Goal: Task Accomplishment & Management: Manage account settings

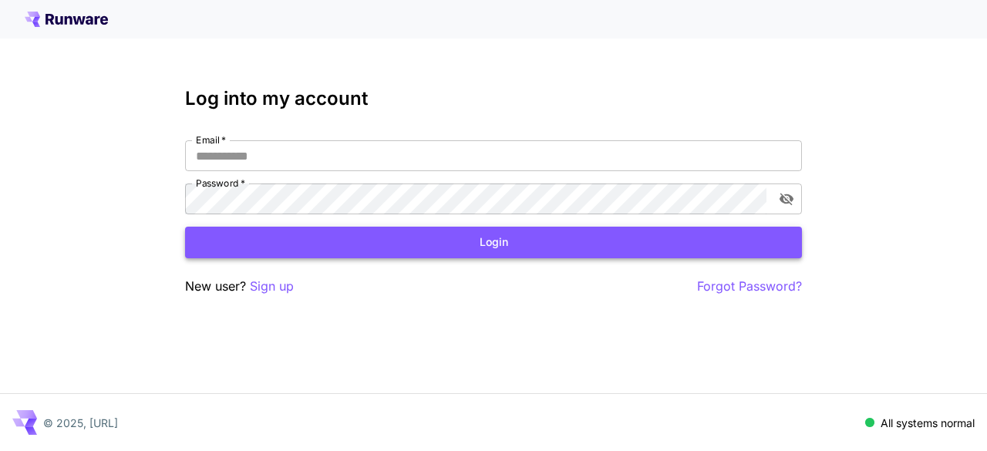
type input "**********"
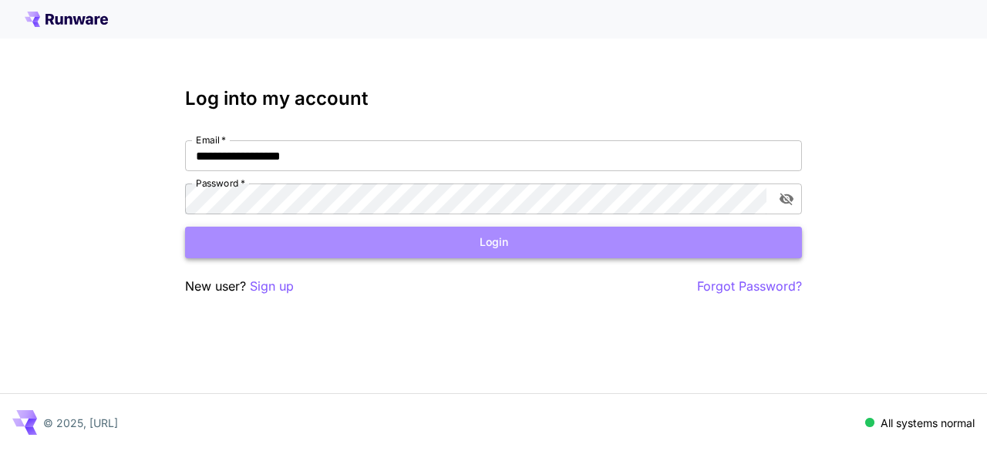
click at [523, 240] on button "Login" at bounding box center [493, 243] width 617 height 32
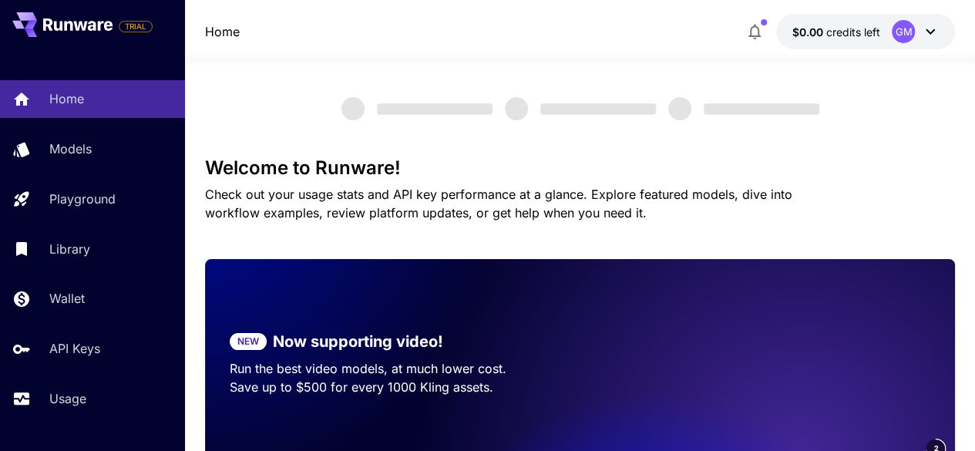
click at [916, 36] on div "GM" at bounding box center [916, 31] width 48 height 23
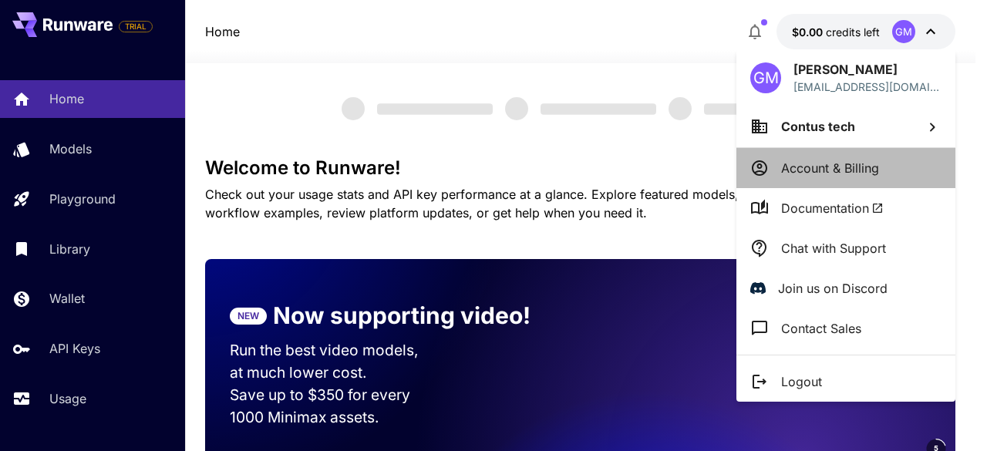
click at [833, 163] on p "Account & Billing" at bounding box center [830, 168] width 98 height 18
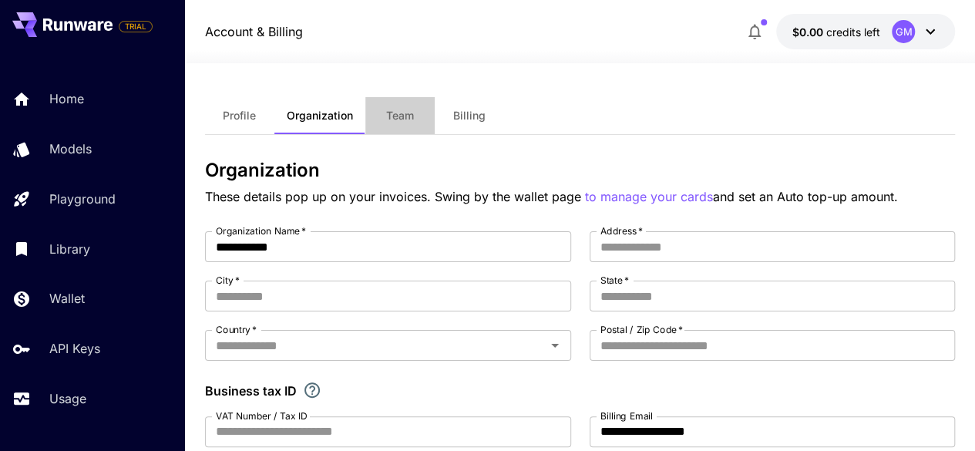
click at [400, 110] on span "Team" at bounding box center [400, 116] width 28 height 14
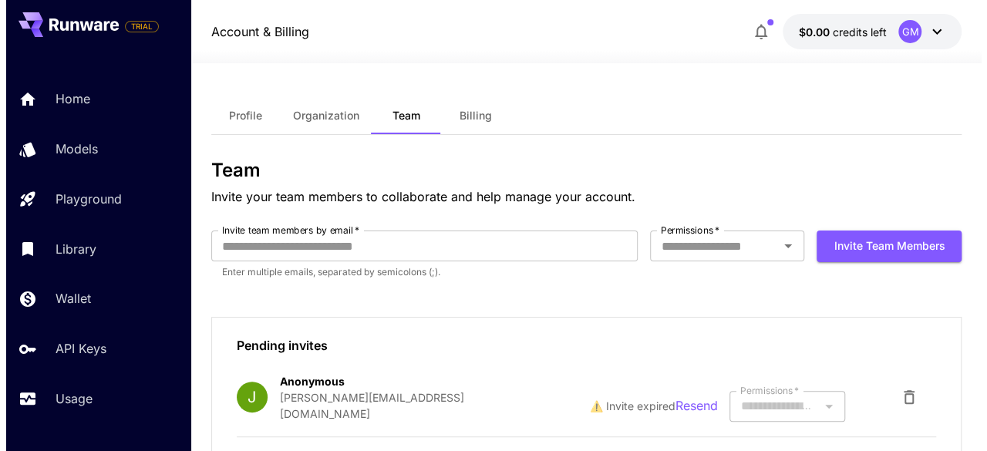
scroll to position [179, 0]
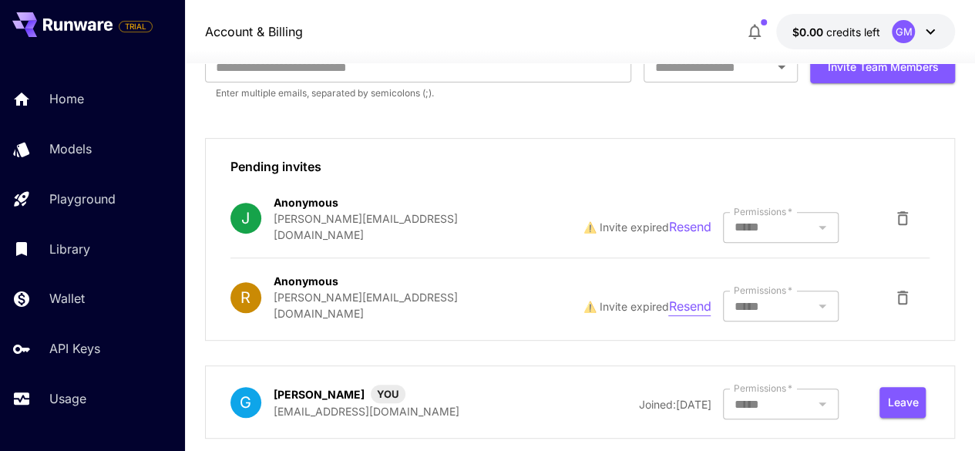
click at [688, 297] on p "Resend" at bounding box center [689, 306] width 42 height 19
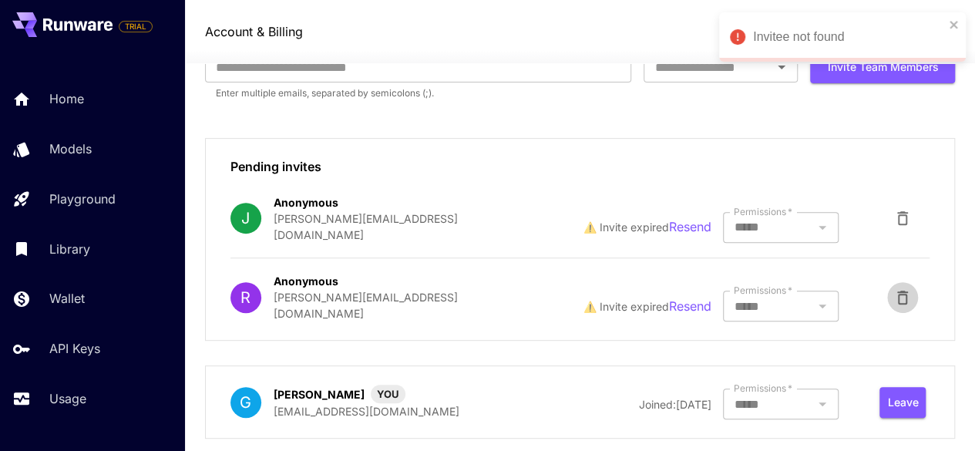
click at [899, 291] on icon "button" at bounding box center [902, 298] width 11 height 14
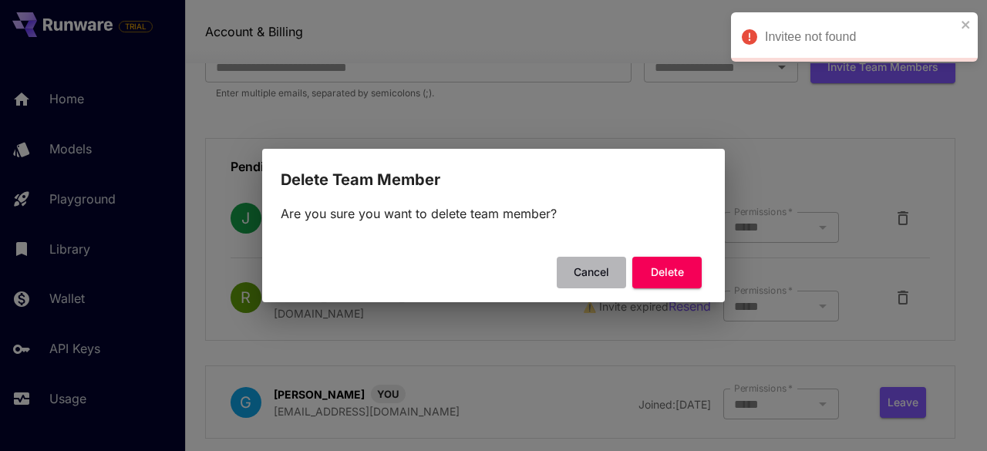
click at [590, 269] on button "Cancel" at bounding box center [590, 273] width 69 height 32
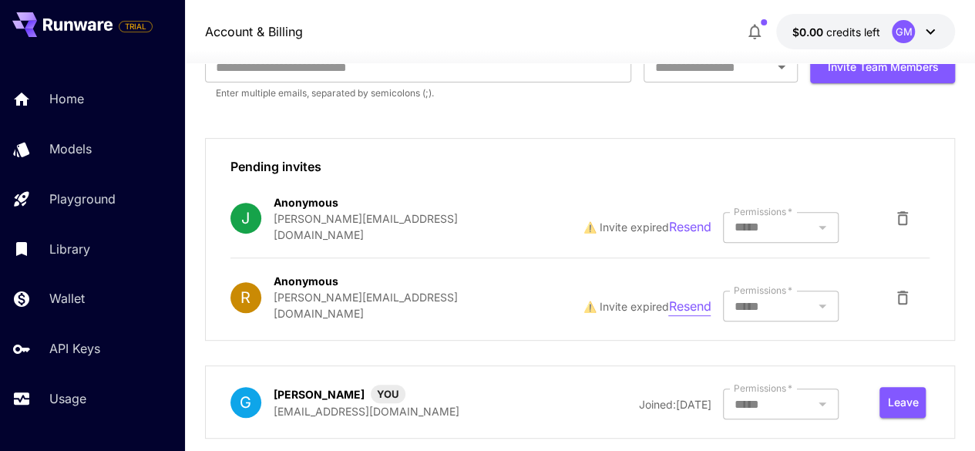
click at [677, 297] on p "Resend" at bounding box center [689, 306] width 42 height 19
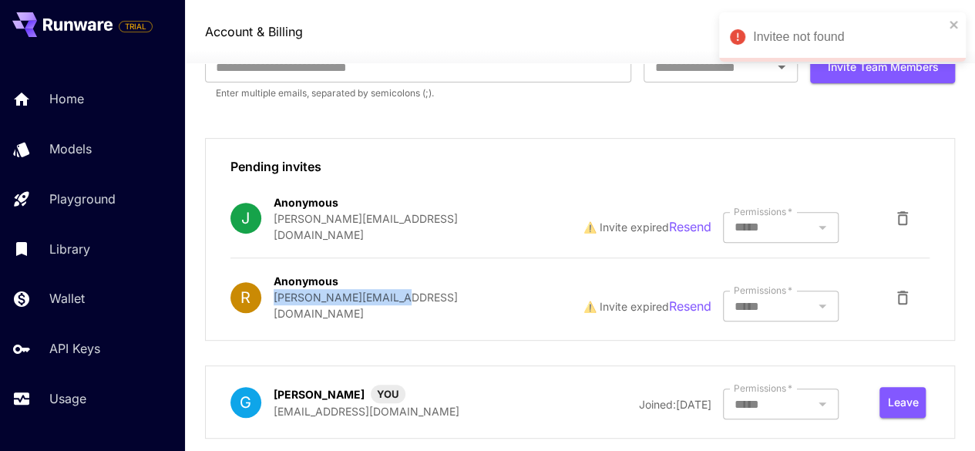
drag, startPoint x: 390, startPoint y: 283, endPoint x: 272, endPoint y: 275, distance: 118.2
click at [272, 275] on div "R Anonymous [PERSON_NAME][EMAIL_ADDRESS][DOMAIN_NAME]" at bounding box center [373, 297] width 286 height 49
copy p "[PERSON_NAME][EMAIL_ADDRESS][DOMAIN_NAME]"
click at [899, 291] on icon "button" at bounding box center [902, 298] width 11 height 14
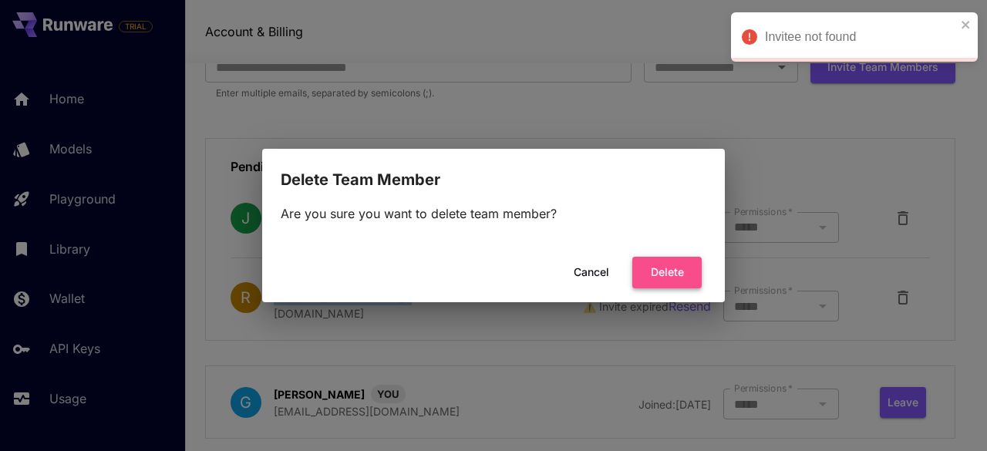
click at [664, 267] on button "Delete" at bounding box center [666, 273] width 69 height 32
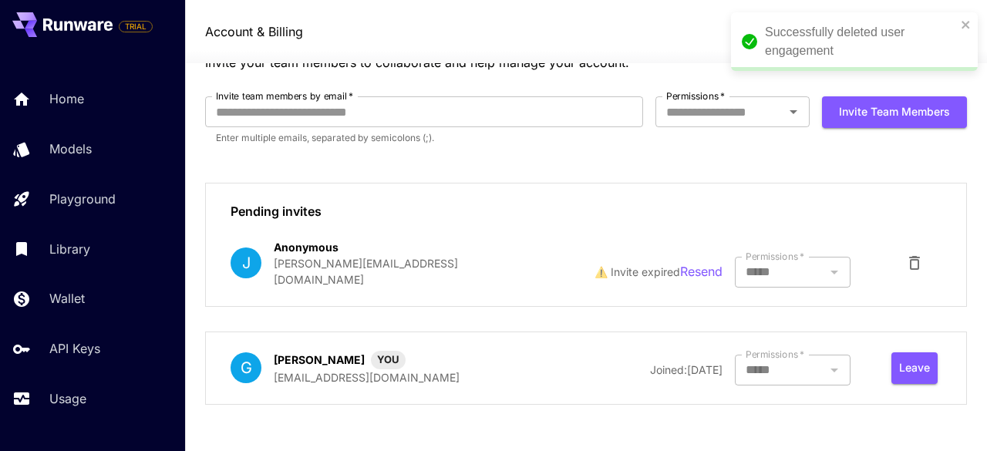
scroll to position [116, 0]
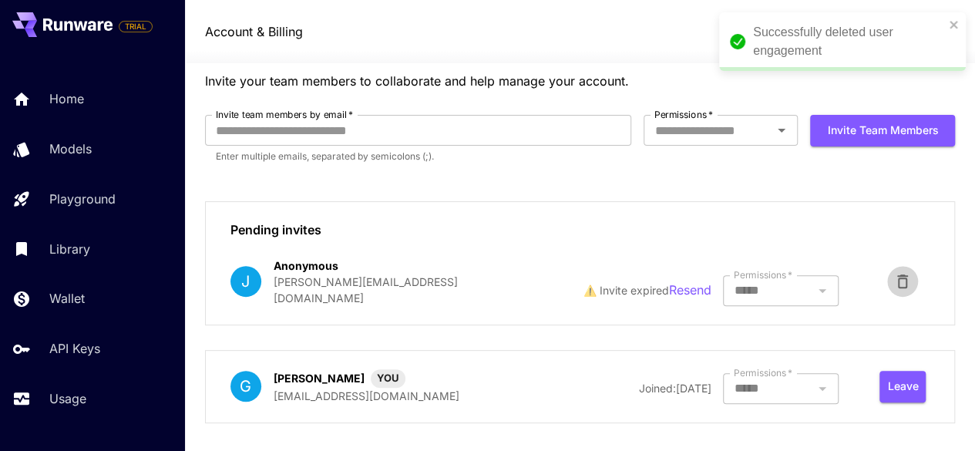
click at [898, 274] on icon "button" at bounding box center [902, 281] width 18 height 18
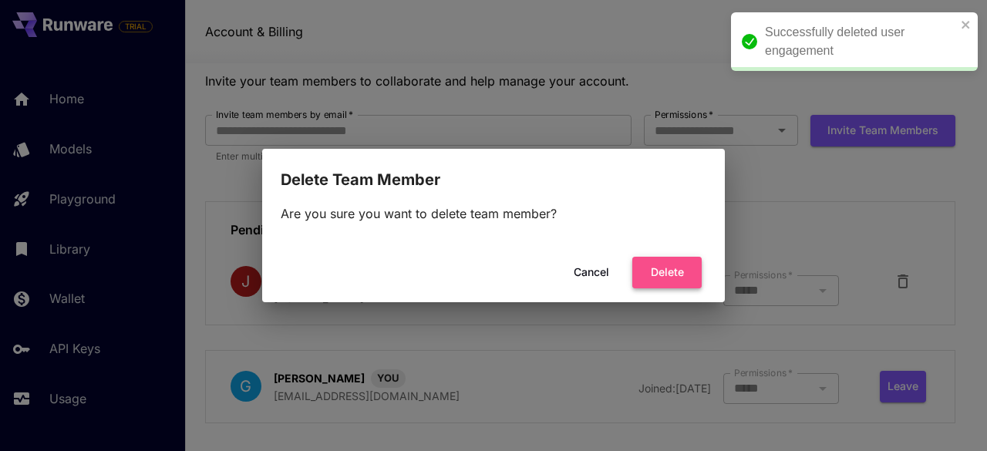
click at [657, 280] on button "Delete" at bounding box center [666, 273] width 69 height 32
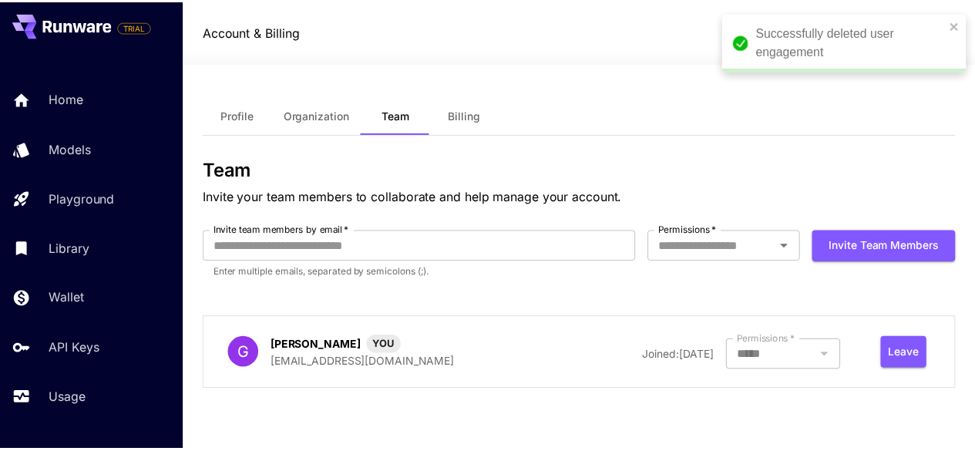
scroll to position [0, 0]
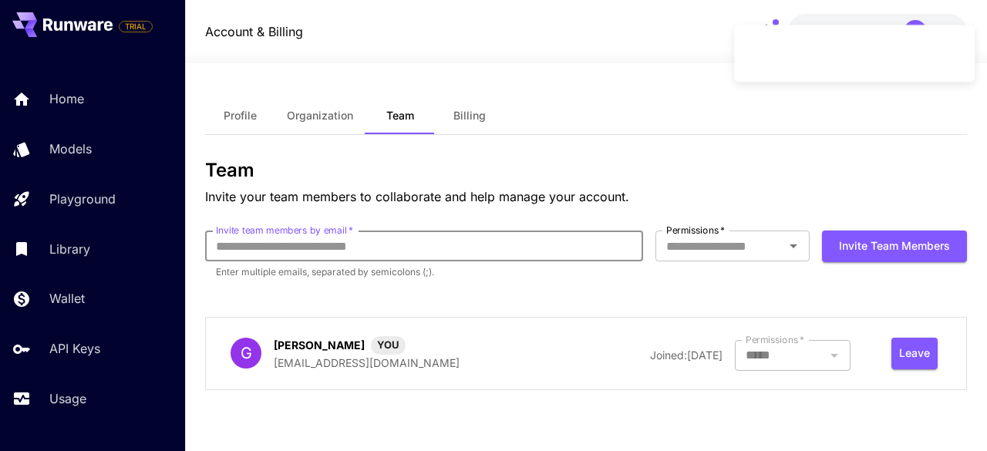
click at [494, 246] on input "Invite team members by email   *" at bounding box center [424, 245] width 438 height 31
paste input "**********"
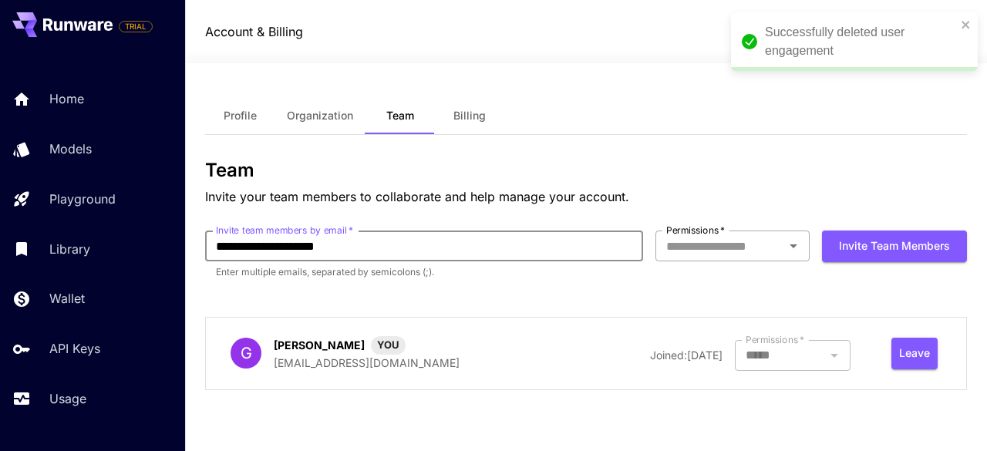
type input "**********"
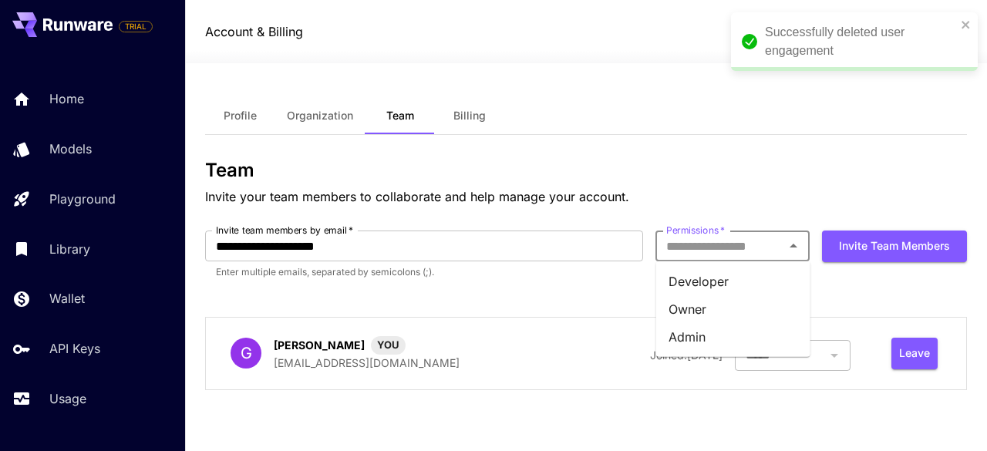
click at [765, 255] on input "Permissions   *" at bounding box center [719, 246] width 119 height 22
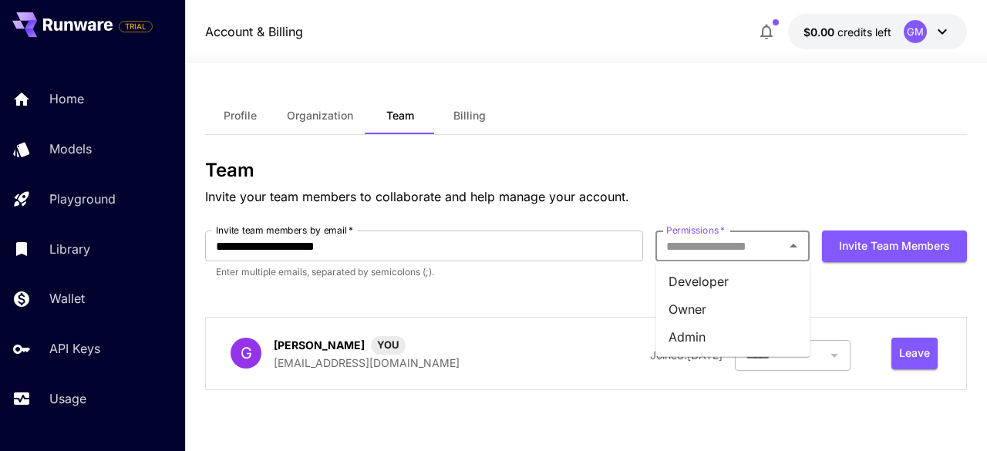
click at [728, 334] on li "Admin" at bounding box center [733, 337] width 154 height 28
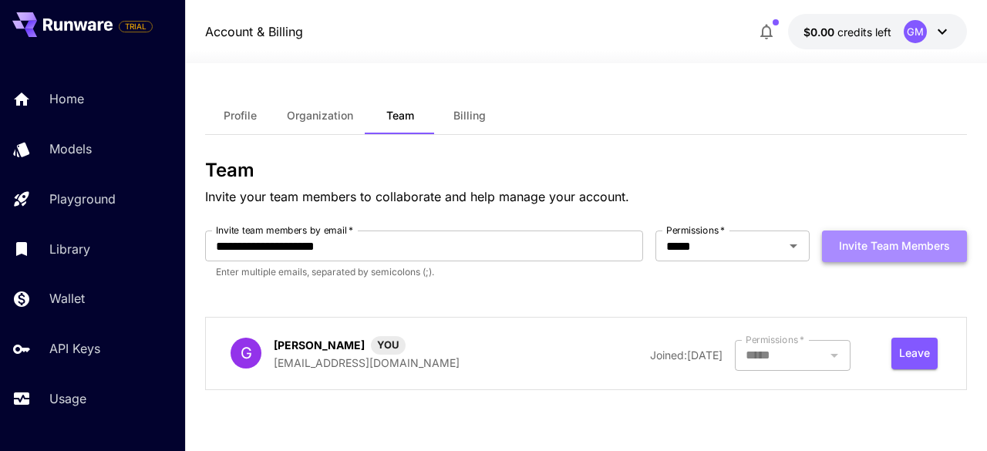
click at [879, 246] on button "Invite team members" at bounding box center [894, 246] width 145 height 32
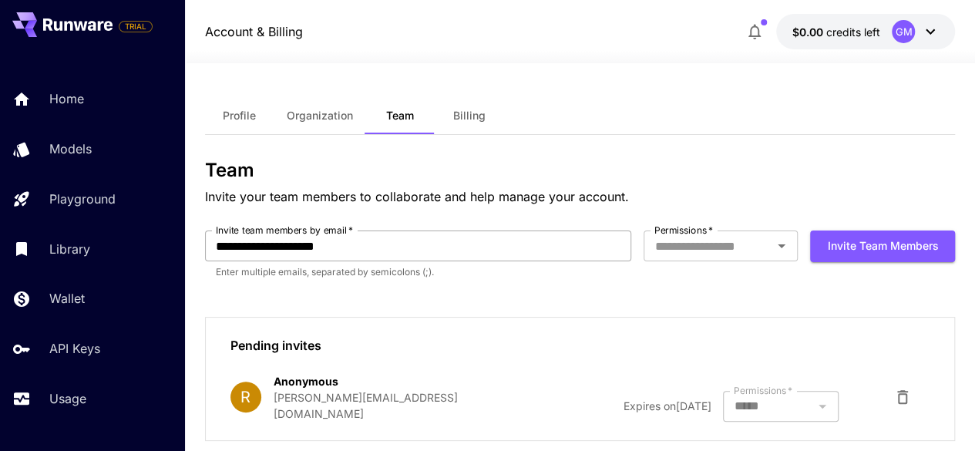
scroll to position [116, 0]
